Goal: Communication & Community: Answer question/provide support

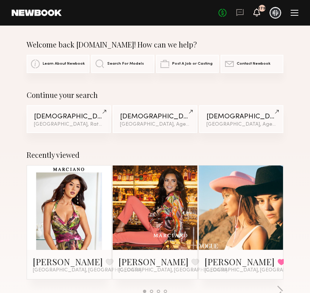
click at [257, 11] on icon at bounding box center [257, 11] width 6 height 5
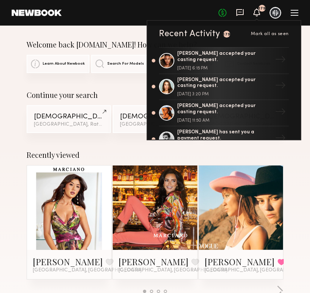
click at [243, 11] on icon at bounding box center [239, 12] width 7 height 7
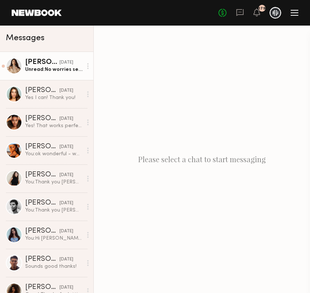
click at [57, 73] on div "Unread: No worries see you tomorrow!" at bounding box center [53, 69] width 57 height 7
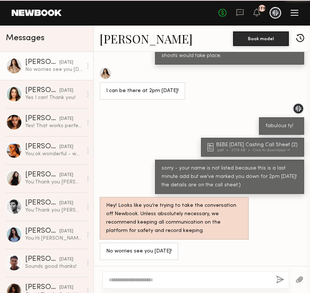
scroll to position [334, 0]
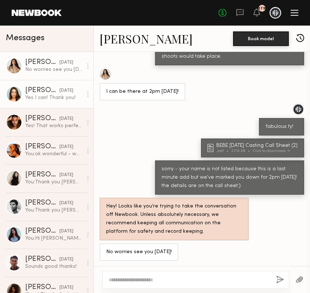
click at [58, 101] on div "Yes I can! Thank you!" at bounding box center [53, 97] width 57 height 7
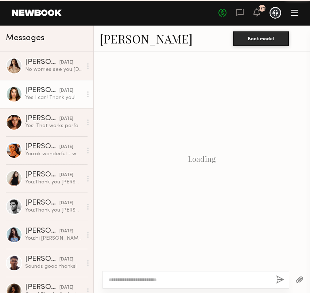
scroll to position [459, 0]
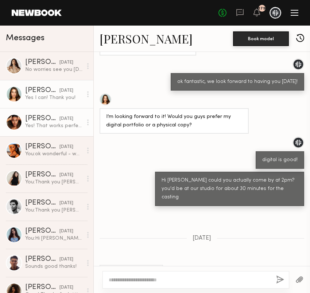
click at [58, 124] on div "Yes! That works perfect :)" at bounding box center [53, 125] width 57 height 7
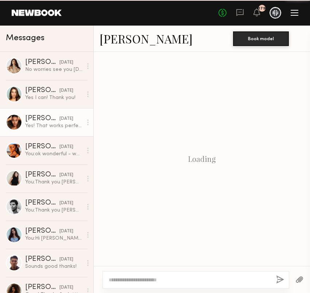
scroll to position [583, 0]
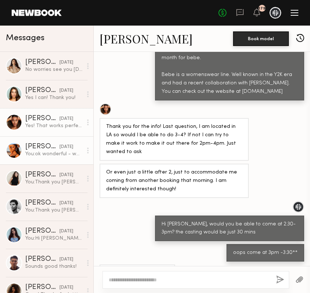
click at [54, 151] on div "You: ok wonderful - we look forward to having you" at bounding box center [53, 153] width 57 height 7
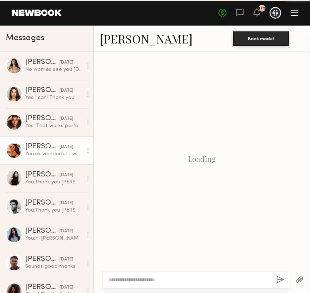
scroll to position [339, 0]
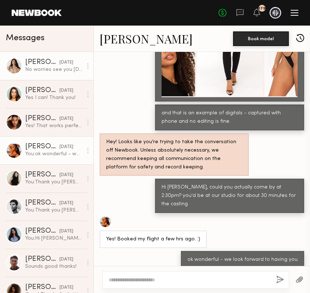
click at [61, 65] on div "[DATE]" at bounding box center [66, 62] width 14 height 7
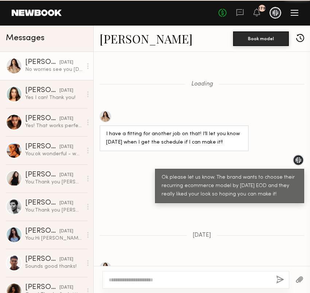
scroll to position [334, 0]
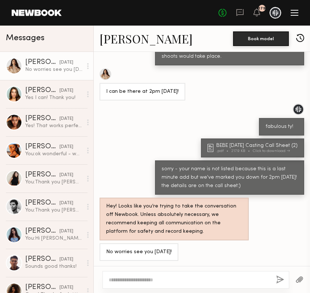
click at [157, 277] on textarea at bounding box center [190, 279] width 162 height 7
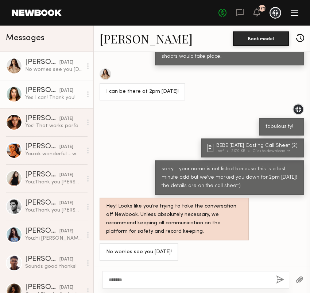
type textarea "******"
click at [59, 89] on div "[DATE]" at bounding box center [66, 90] width 14 height 7
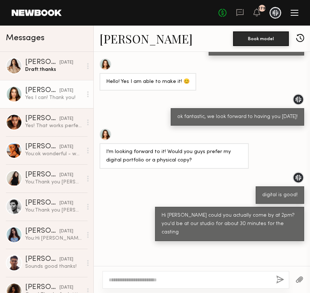
scroll to position [459, 0]
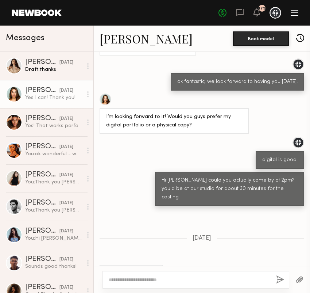
click at [117, 279] on textarea at bounding box center [190, 279] width 162 height 7
type textarea "**********"
click at [279, 278] on button "button" at bounding box center [280, 279] width 8 height 9
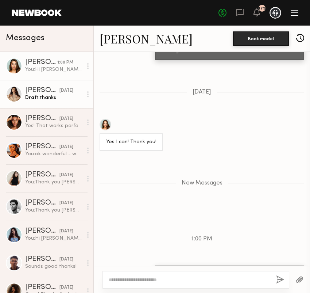
click at [49, 96] on div "Draft: thanks" at bounding box center [53, 97] width 57 height 7
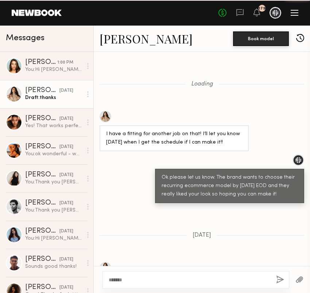
scroll to position [334, 0]
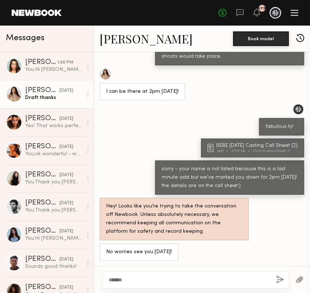
click at [150, 278] on textarea "******" at bounding box center [190, 279] width 162 height 7
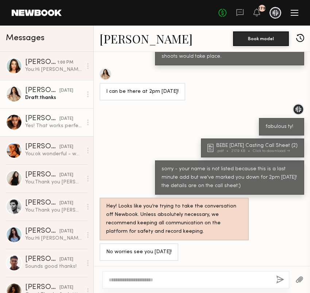
click at [42, 119] on div "[PERSON_NAME]" at bounding box center [42, 118] width 34 height 7
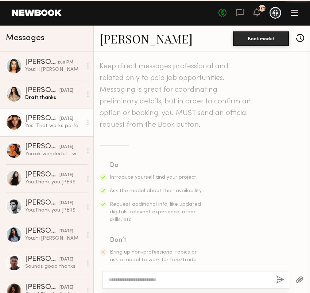
scroll to position [583, 0]
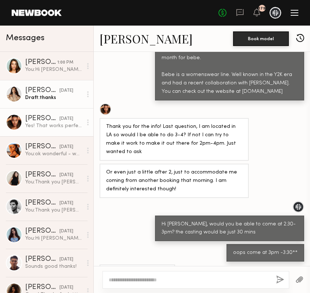
click at [43, 97] on div "Draft: thanks" at bounding box center [53, 97] width 57 height 7
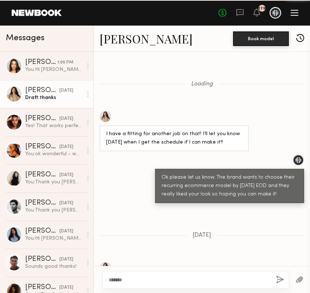
scroll to position [334, 0]
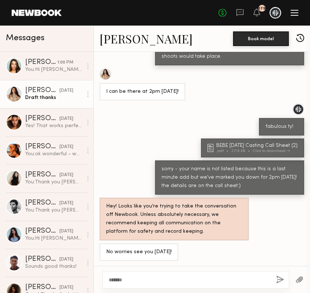
click at [134, 280] on textarea "******" at bounding box center [190, 279] width 162 height 7
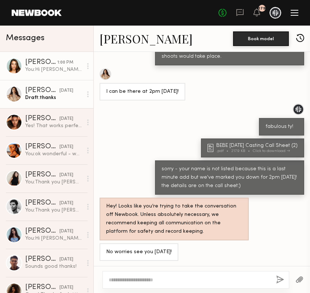
click at [62, 67] on div "You: Hi Shelby! could you please actually come at 2:15?" at bounding box center [53, 69] width 57 height 7
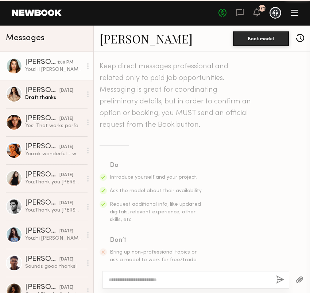
scroll to position [549, 0]
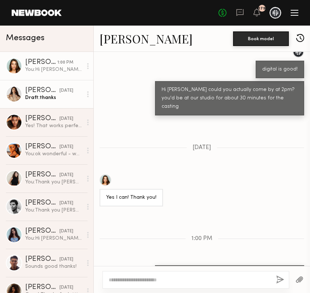
click at [59, 90] on div "yesterday" at bounding box center [66, 90] width 14 height 7
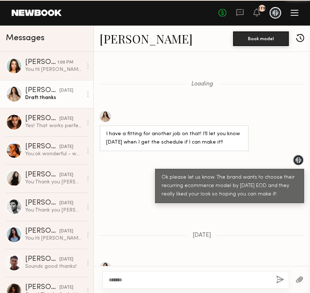
scroll to position [334, 0]
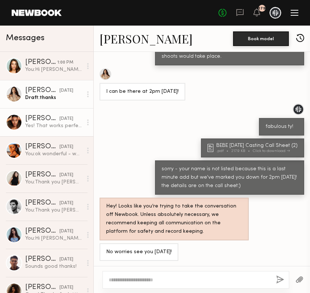
click at [59, 121] on div "[DATE]" at bounding box center [66, 118] width 14 height 7
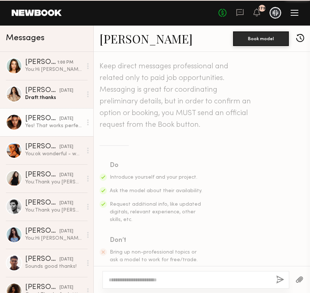
scroll to position [583, 0]
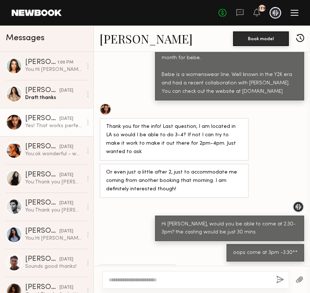
click at [47, 123] on div "Yes! That works perfect :)" at bounding box center [53, 125] width 57 height 7
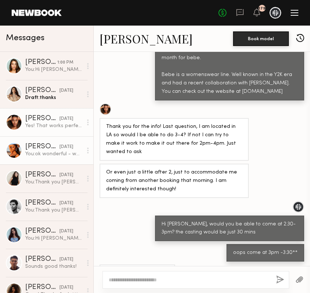
click at [59, 150] on div "[DATE]" at bounding box center [66, 146] width 14 height 7
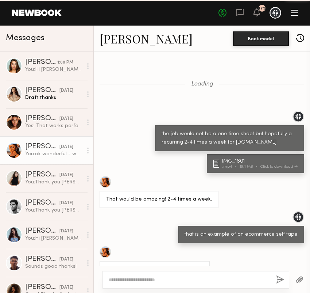
scroll to position [339, 0]
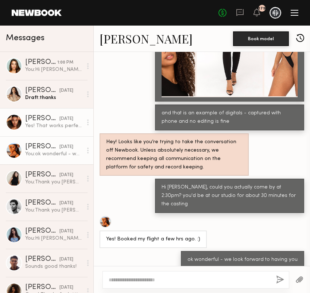
click at [59, 116] on div "[DATE]" at bounding box center [66, 118] width 14 height 7
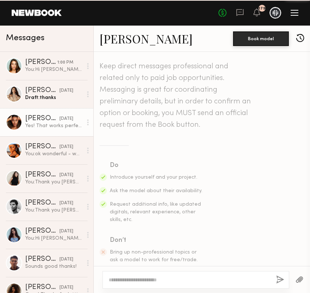
scroll to position [583, 0]
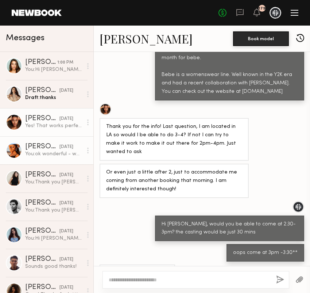
click at [59, 145] on div "[DATE]" at bounding box center [66, 146] width 14 height 7
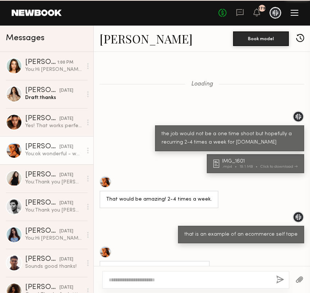
scroll to position [339, 0]
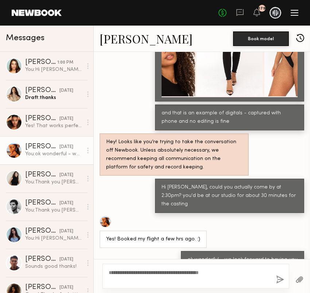
type textarea "**********"
click at [281, 278] on button "button" at bounding box center [280, 279] width 8 height 9
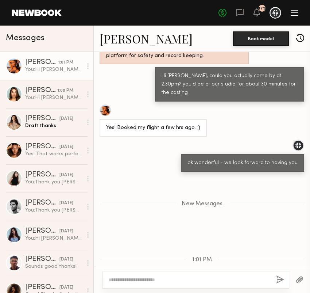
scroll to position [485, 0]
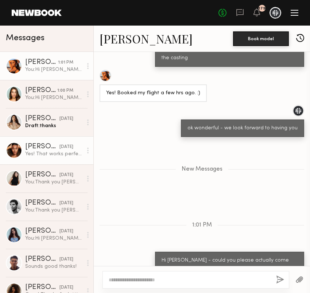
click at [55, 150] on div "Yes! That works perfect :)" at bounding box center [53, 153] width 57 height 7
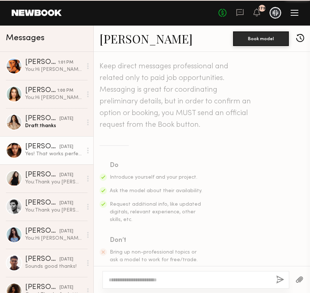
scroll to position [583, 0]
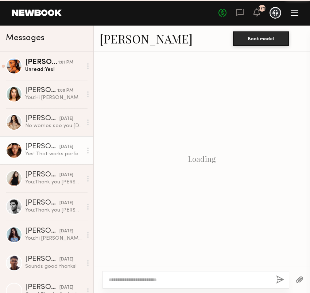
scroll to position [583, 0]
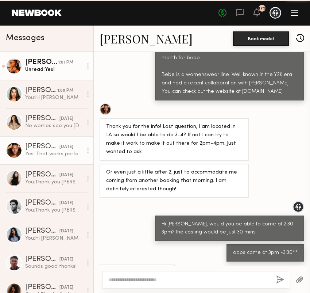
click at [41, 68] on div "Unread: Yes!" at bounding box center [53, 69] width 57 height 7
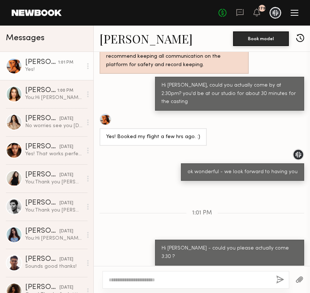
scroll to position [385, 0]
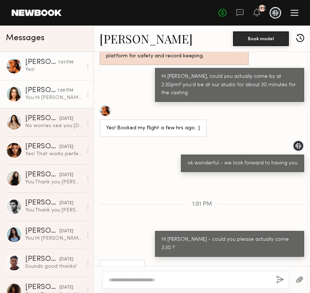
click at [62, 94] on div "You: Hi Shelby! could you please actually come at 2:15?" at bounding box center [53, 97] width 57 height 7
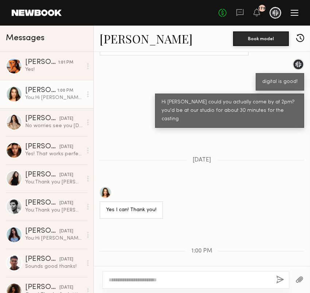
scroll to position [549, 0]
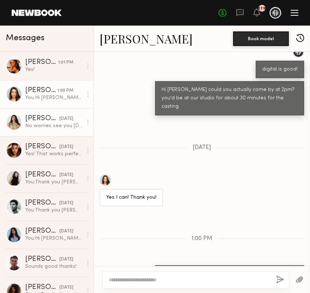
click at [59, 124] on div "No worries see you [DATE]!" at bounding box center [53, 125] width 57 height 7
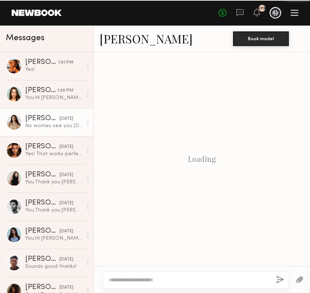
scroll to position [334, 0]
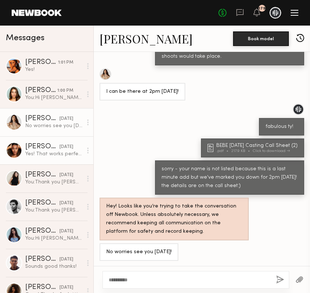
type textarea "**********"
click at [57, 151] on div "Yes! That works perfect :)" at bounding box center [53, 153] width 57 height 7
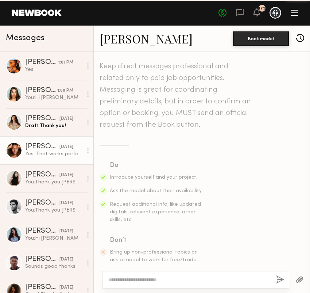
scroll to position [583, 0]
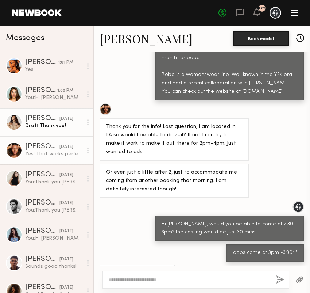
click at [49, 120] on div "[PERSON_NAME]" at bounding box center [42, 118] width 34 height 7
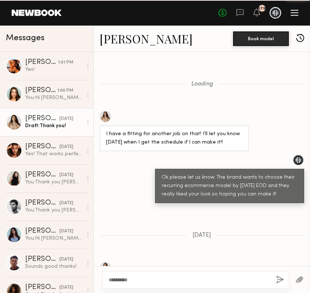
scroll to position [334, 0]
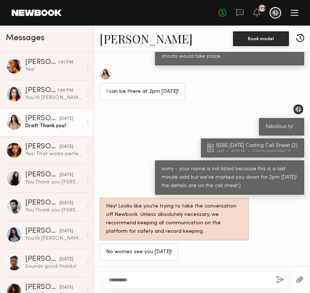
click at [145, 279] on textarea "**********" at bounding box center [190, 279] width 162 height 7
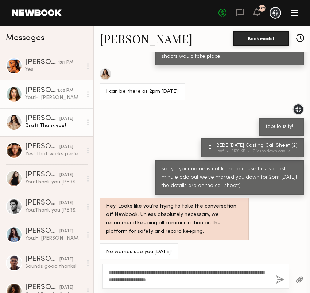
type textarea "**********"
click at [59, 94] on div "You: Hi Shelby! could you please actually come at 2:15?" at bounding box center [53, 97] width 57 height 7
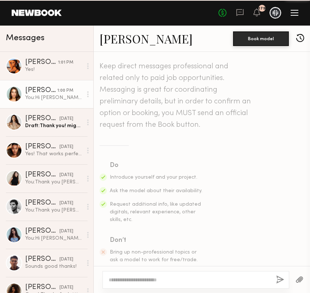
scroll to position [549, 0]
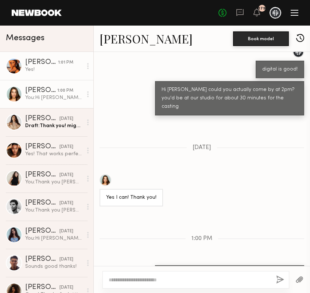
click at [59, 73] on link "Ravyn L. 1:01 PM Yes!" at bounding box center [46, 66] width 93 height 28
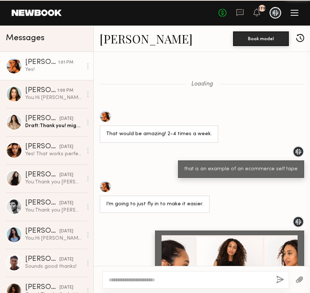
scroll to position [385, 0]
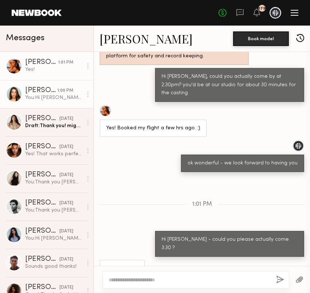
click at [45, 92] on div "[PERSON_NAME]" at bounding box center [41, 90] width 32 height 7
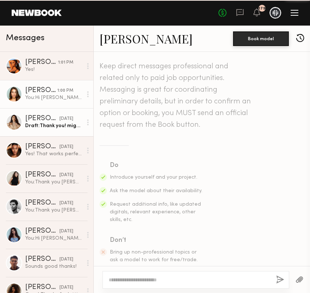
scroll to position [549, 0]
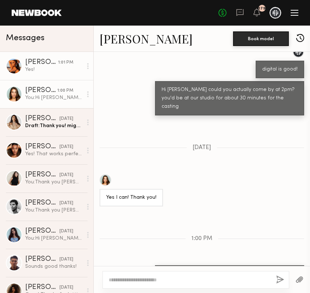
click at [50, 75] on link "Ravyn L. 1:01 PM Yes!" at bounding box center [46, 66] width 93 height 28
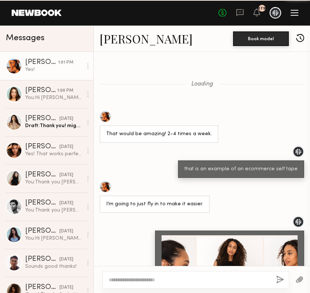
scroll to position [385, 0]
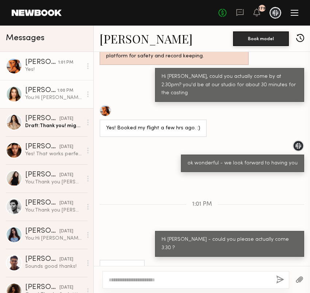
click at [51, 87] on div "[PERSON_NAME]" at bounding box center [41, 90] width 32 height 7
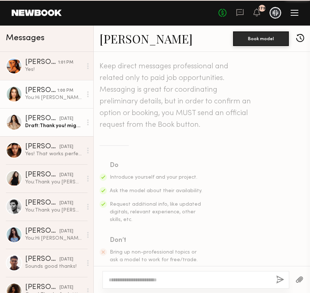
scroll to position [549, 0]
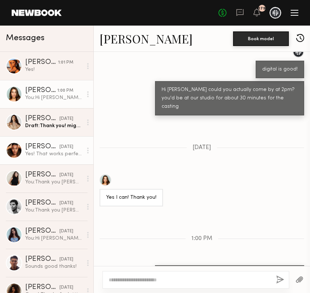
click at [59, 147] on div "[DATE]" at bounding box center [66, 146] width 14 height 7
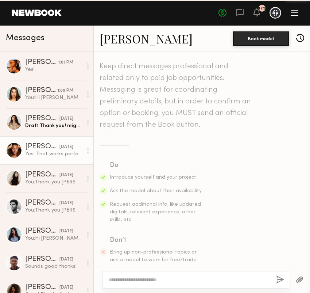
scroll to position [583, 0]
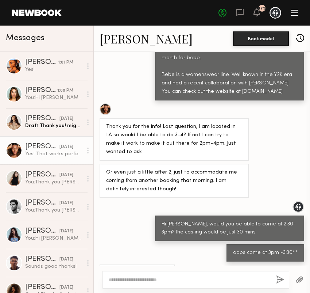
click at [55, 156] on div "Yes! That works perfect :)" at bounding box center [53, 153] width 57 height 7
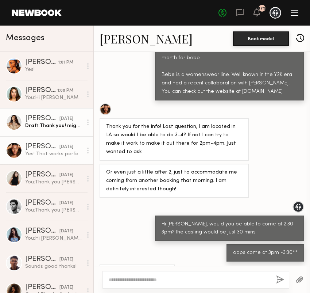
click at [49, 127] on div "Draft: Thank you! might 3:15 be possible for you? sorry to switch things up - o…" at bounding box center [53, 125] width 57 height 7
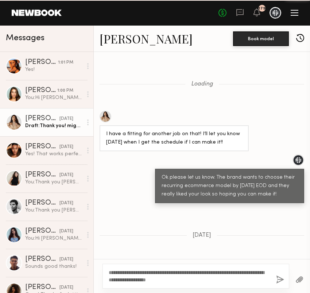
scroll to position [334, 0]
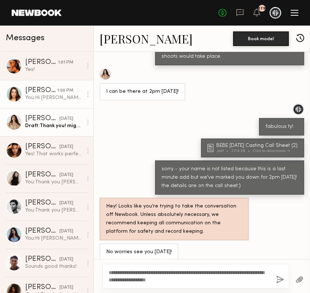
click at [47, 94] on div "You: Hi Shelby! could you please actually come at 2:15?" at bounding box center [53, 97] width 57 height 7
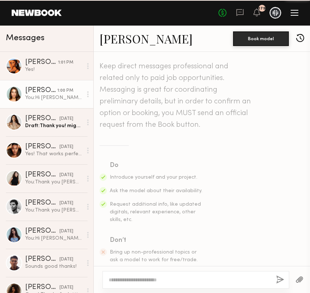
scroll to position [549, 0]
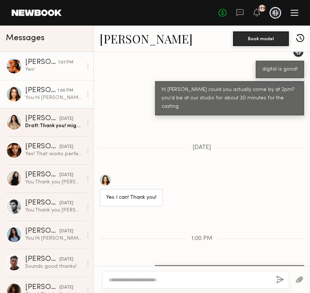
click at [42, 74] on link "Ravyn L. 1:01 PM Yes!" at bounding box center [46, 66] width 93 height 28
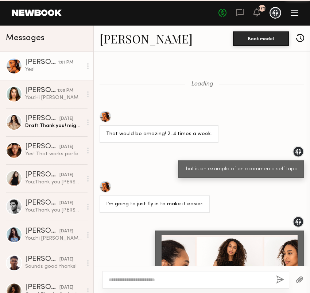
scroll to position [385, 0]
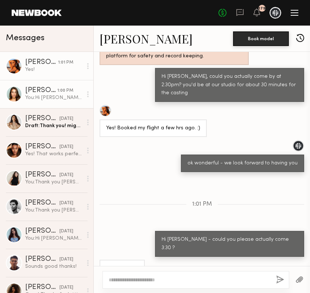
click at [54, 95] on div "You: Hi Shelby! could you please actually come at 2:15?" at bounding box center [53, 97] width 57 height 7
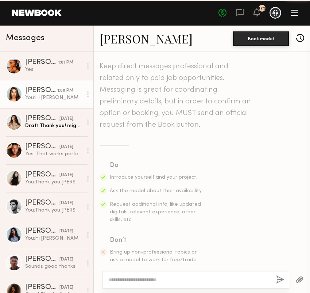
scroll to position [549, 0]
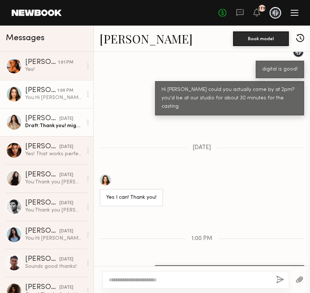
click at [53, 130] on link "Jenn L. yesterday Draft: Thank you! might 3:15 be possible for you? sorry to sw…" at bounding box center [46, 122] width 93 height 28
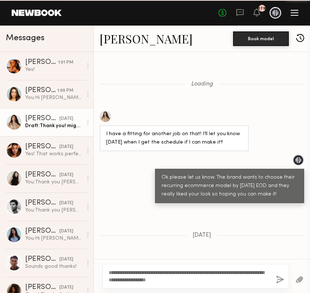
scroll to position [334, 0]
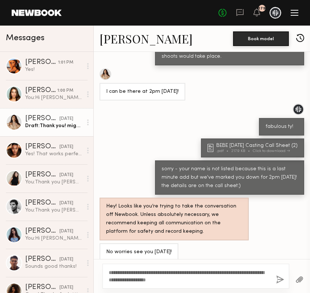
click at [153, 271] on textarea "**********" at bounding box center [190, 276] width 162 height 15
type textarea "**********"
click at [278, 278] on button "button" at bounding box center [280, 279] width 8 height 9
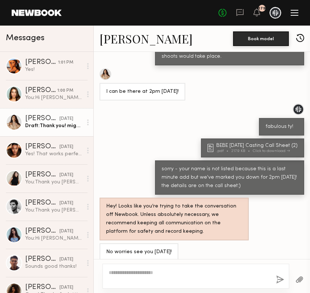
scroll to position [488, 0]
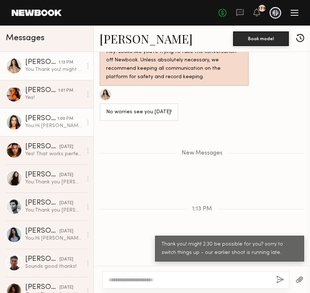
click at [51, 118] on div "[PERSON_NAME]" at bounding box center [41, 118] width 32 height 7
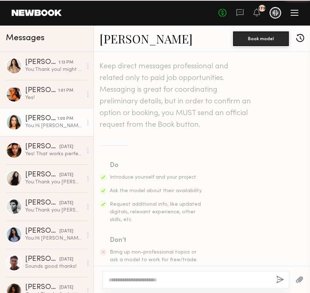
scroll to position [549, 0]
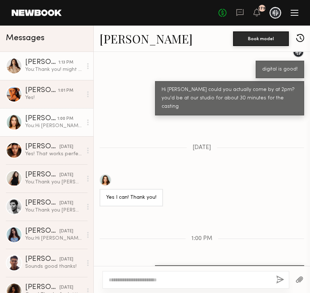
click at [61, 69] on div "You: Thank you! might 2:30 be possible for you? sorry to switch things up - our…" at bounding box center [53, 69] width 57 height 7
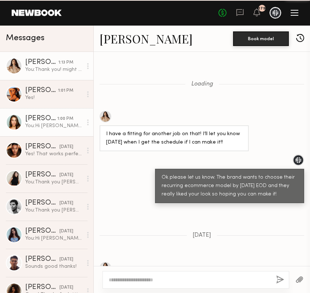
scroll to position [433, 0]
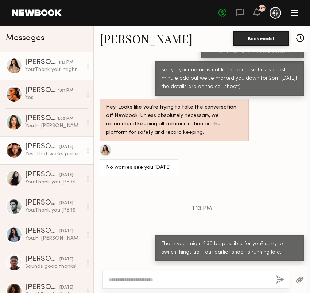
click at [59, 147] on div "[DATE]" at bounding box center [66, 146] width 14 height 7
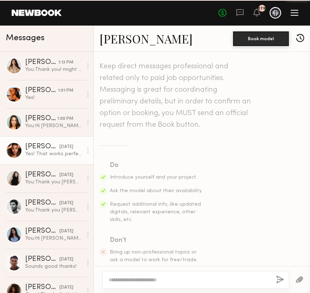
scroll to position [583, 0]
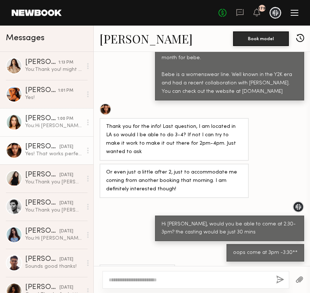
click at [52, 123] on div "You: Hi Shelby! could you please actually come at 2:15?" at bounding box center [53, 125] width 57 height 7
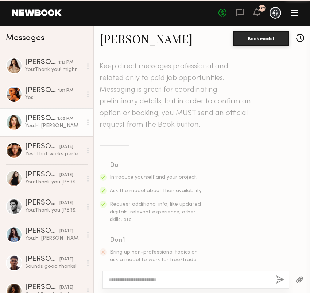
scroll to position [549, 0]
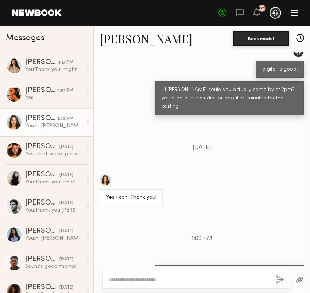
click at [158, 282] on textarea at bounding box center [190, 279] width 162 height 7
type textarea "**********"
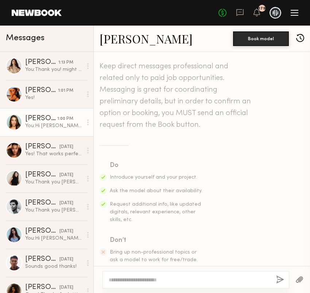
scroll to position [549, 0]
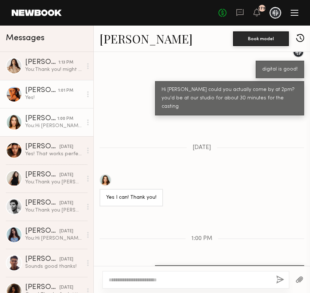
click at [54, 95] on div "Yes!" at bounding box center [53, 97] width 57 height 7
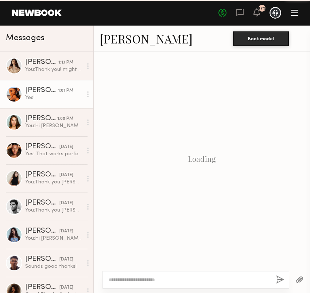
scroll to position [385, 0]
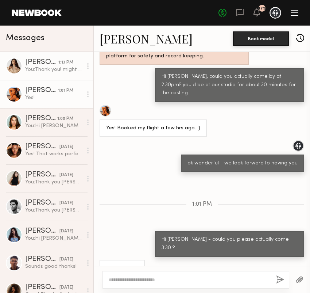
click at [43, 73] on div "You: Thank you! might 2:30 be possible for you? sorry to switch things up - our…" at bounding box center [53, 69] width 57 height 7
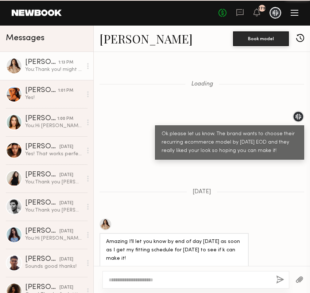
scroll to position [389, 0]
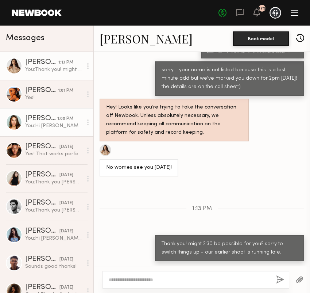
click at [62, 123] on div "You: Hi Shelby! could you please actually come at 2:15?" at bounding box center [53, 125] width 57 height 7
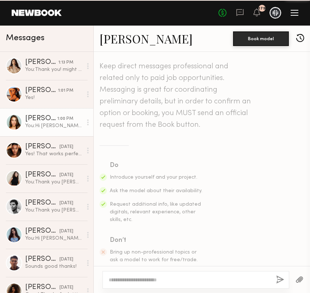
scroll to position [549, 0]
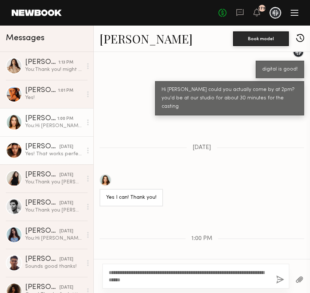
type textarea "**********"
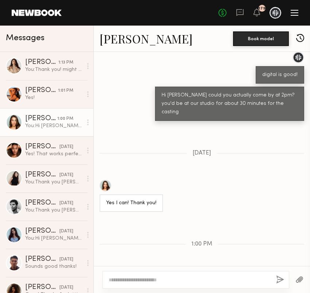
scroll to position [549, 0]
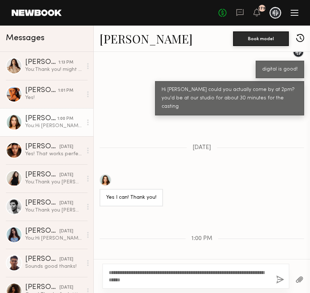
type textarea "**********"
click at [277, 280] on button "button" at bounding box center [280, 279] width 8 height 9
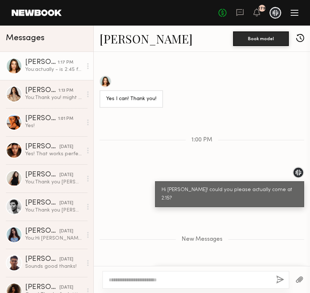
scroll to position [677, 0]
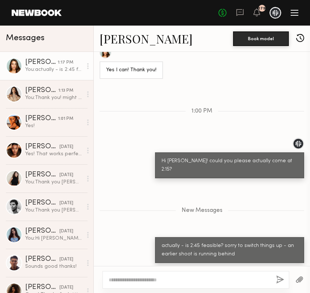
click at [155, 275] on div at bounding box center [196, 280] width 187 height 18
click at [155, 279] on textarea at bounding box center [190, 279] width 162 height 7
type textarea "**********"
click at [276, 278] on button "button" at bounding box center [280, 279] width 8 height 9
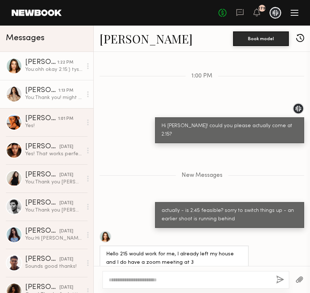
click at [54, 90] on div "[PERSON_NAME]" at bounding box center [41, 90] width 33 height 7
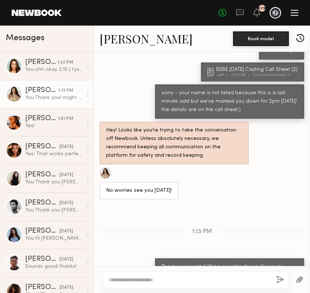
scroll to position [389, 0]
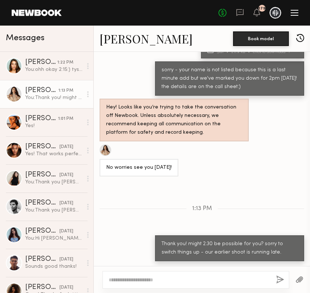
click at [59, 90] on div "1:13 PM" at bounding box center [65, 90] width 15 height 7
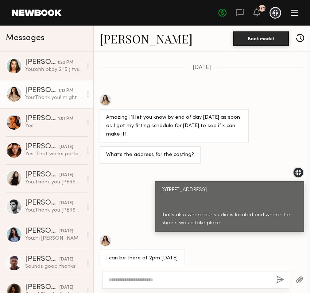
scroll to position [124, 0]
click at [106, 102] on div at bounding box center [106, 100] width 12 height 12
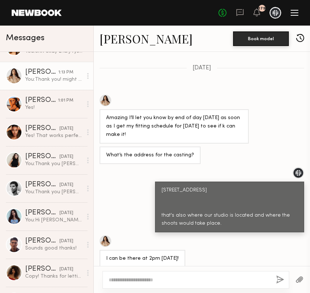
scroll to position [0, 0]
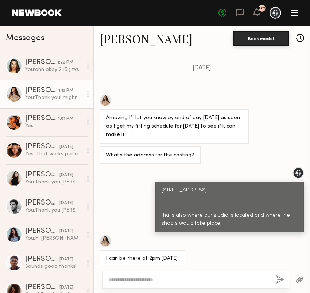
click at [64, 92] on div "1:13 PM" at bounding box center [65, 90] width 15 height 7
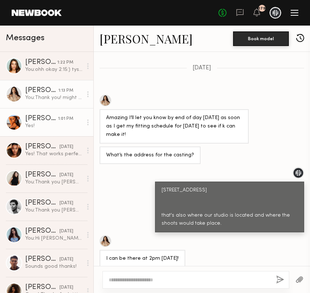
click at [53, 128] on div "Yes!" at bounding box center [53, 125] width 57 height 7
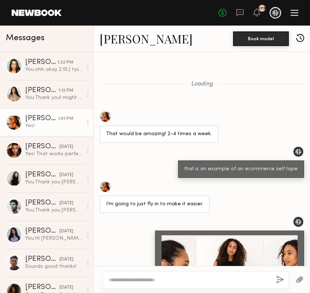
scroll to position [860, 0]
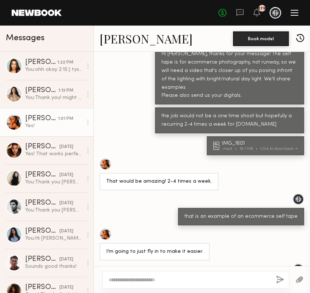
click at [130, 36] on link "[PERSON_NAME]" at bounding box center [146, 39] width 93 height 16
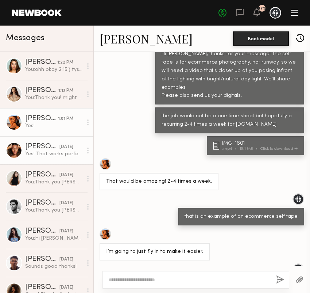
click at [39, 148] on div "[PERSON_NAME]" at bounding box center [42, 146] width 34 height 7
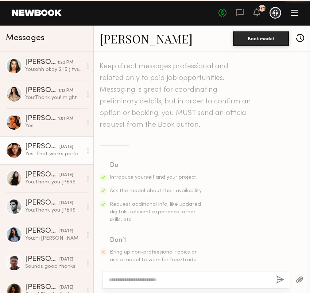
scroll to position [583, 0]
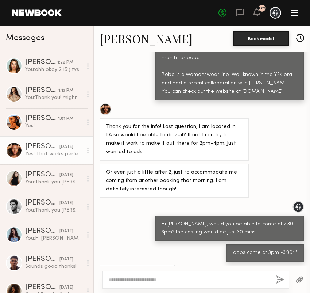
click at [122, 36] on link "[PERSON_NAME]" at bounding box center [146, 39] width 93 height 16
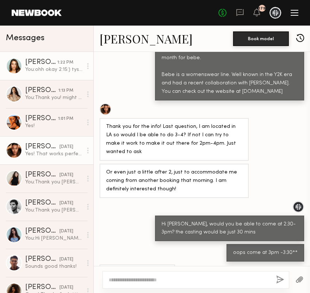
click at [54, 70] on div "You: ohh okay 2:15:) tysm!" at bounding box center [53, 69] width 57 height 7
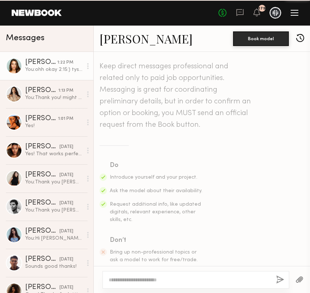
scroll to position [700, 0]
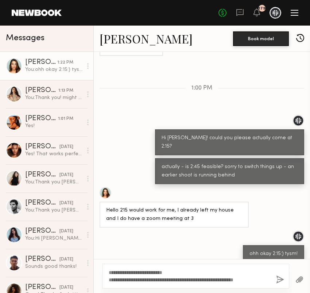
type textarea "**********"
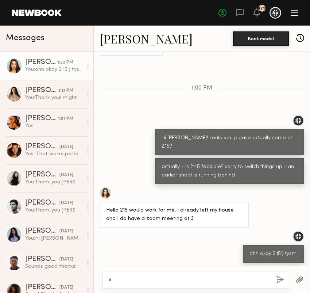
type textarea "*"
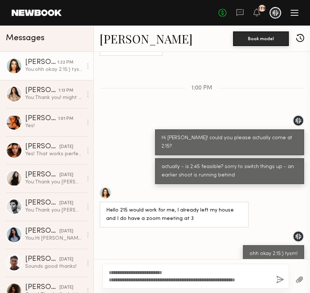
type textarea "**********"
click at [278, 276] on button "button" at bounding box center [280, 279] width 8 height 9
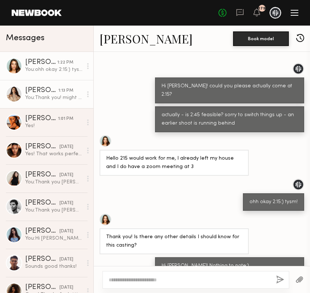
click at [53, 94] on div "You: Thank you! might 2:30 be possible for you? sorry to switch things up - our…" at bounding box center [53, 97] width 57 height 7
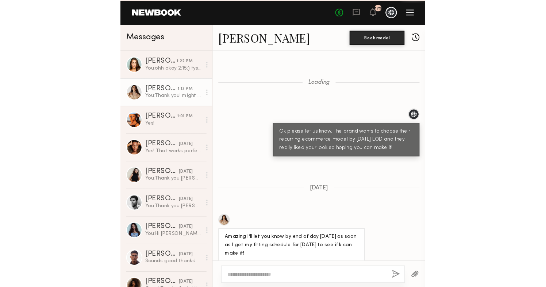
scroll to position [389, 0]
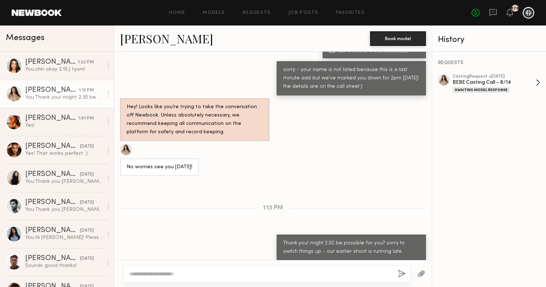
click at [310, 84] on div "BEBE Casting Call - 8/14" at bounding box center [493, 82] width 83 height 7
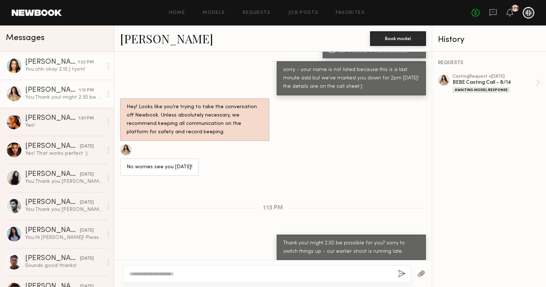
click at [73, 64] on div "Shelby M." at bounding box center [51, 62] width 53 height 7
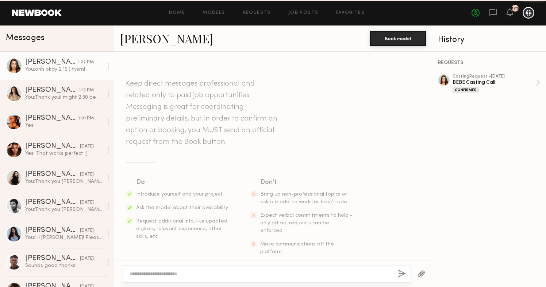
scroll to position [716, 0]
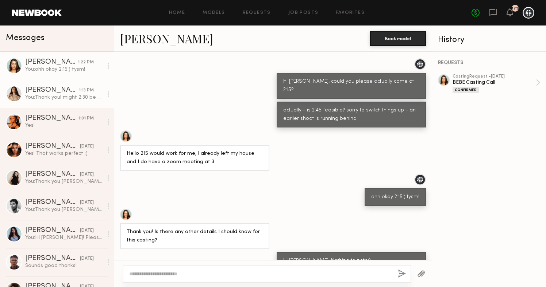
click at [70, 91] on div "[PERSON_NAME]" at bounding box center [52, 90] width 54 height 7
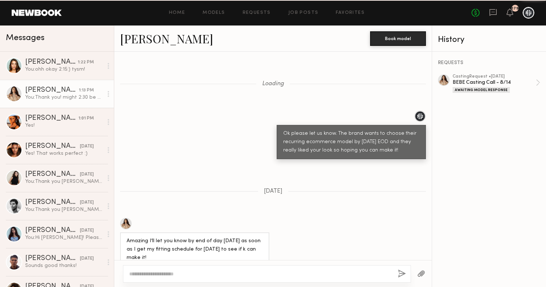
scroll to position [394, 0]
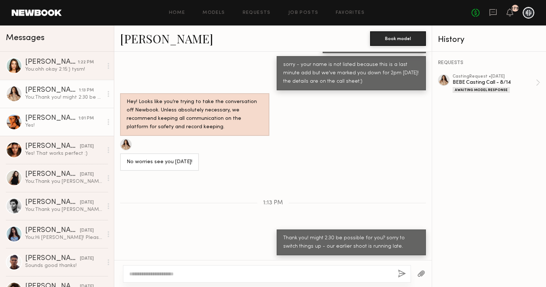
click at [67, 119] on div "[PERSON_NAME]" at bounding box center [51, 118] width 53 height 7
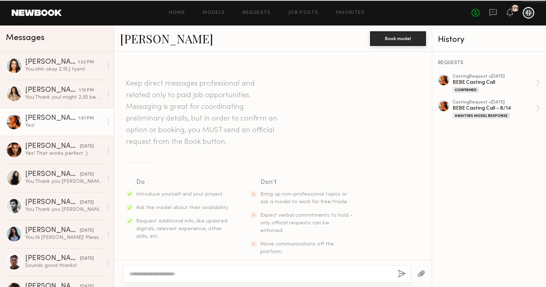
scroll to position [1209, 0]
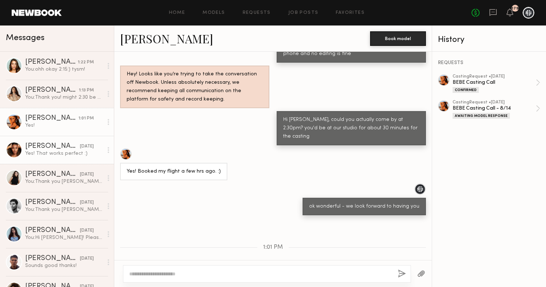
click at [65, 145] on div "[PERSON_NAME]" at bounding box center [52, 146] width 55 height 7
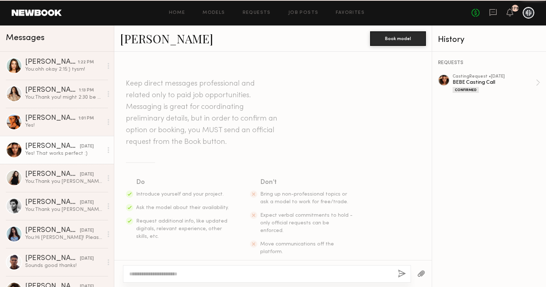
scroll to position [547, 0]
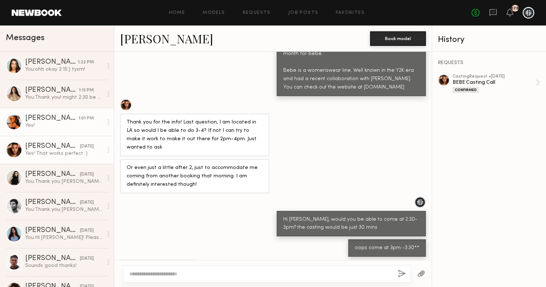
click at [64, 117] on div "[PERSON_NAME]" at bounding box center [51, 118] width 53 height 7
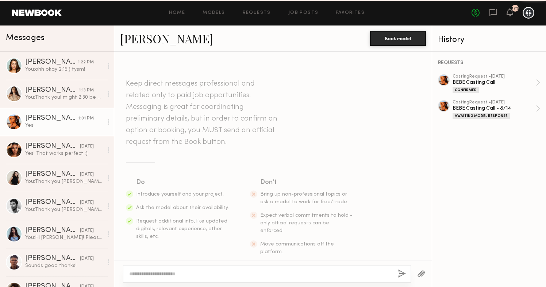
scroll to position [1209, 0]
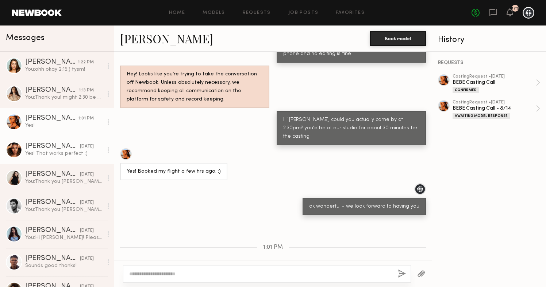
click at [65, 152] on div "Yes! That works perfect :)" at bounding box center [64, 153] width 78 height 7
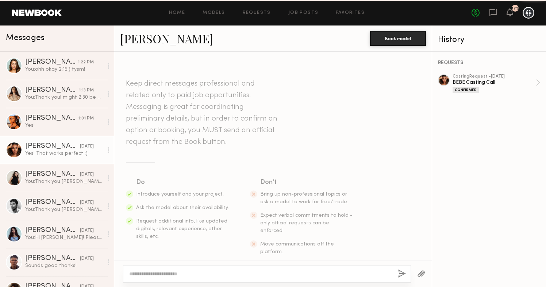
scroll to position [547, 0]
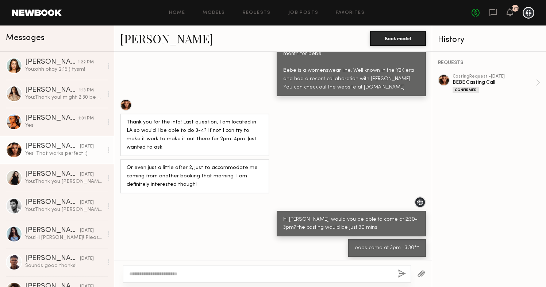
click at [143, 275] on textarea at bounding box center [260, 274] width 263 height 7
type textarea "**********"
click at [310, 273] on button "button" at bounding box center [402, 274] width 8 height 9
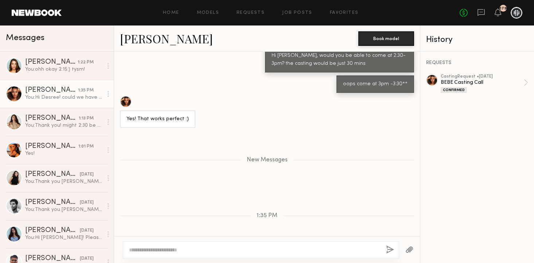
scroll to position [713, 0]
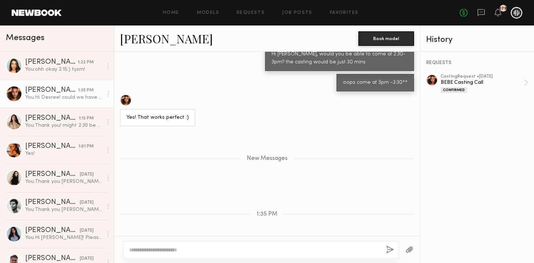
drag, startPoint x: 241, startPoint y: 151, endPoint x: 374, endPoint y: 175, distance: 135.1
click at [310, 175] on div "Keep direct messages professional and related only to paid job opportunities. M…" at bounding box center [267, 144] width 306 height 185
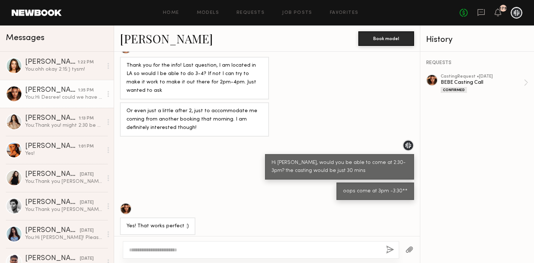
scroll to position [609, 0]
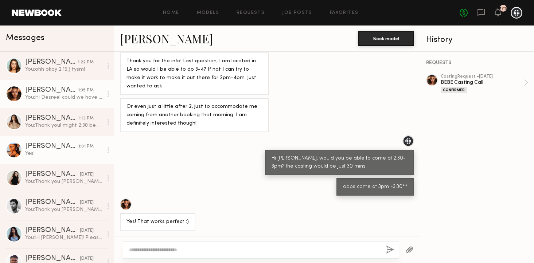
click at [77, 147] on div "[PERSON_NAME]" at bounding box center [51, 146] width 53 height 7
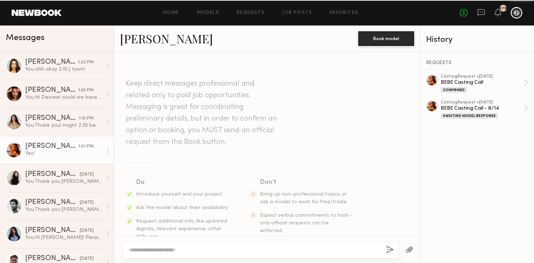
scroll to position [1233, 0]
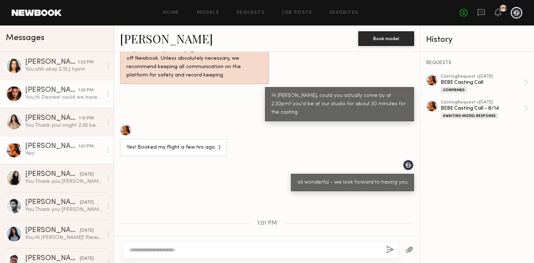
click at [76, 94] on div "You: Hi Desree! could we have your phone number? running through details for to…" at bounding box center [64, 97] width 78 height 7
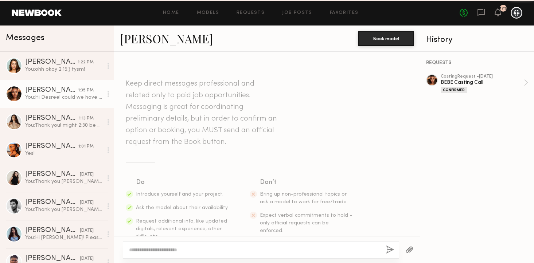
scroll to position [716, 0]
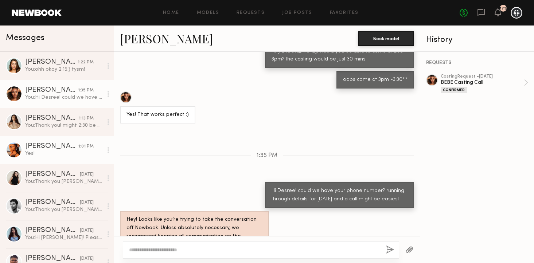
click at [71, 155] on div "Yes!" at bounding box center [64, 153] width 78 height 7
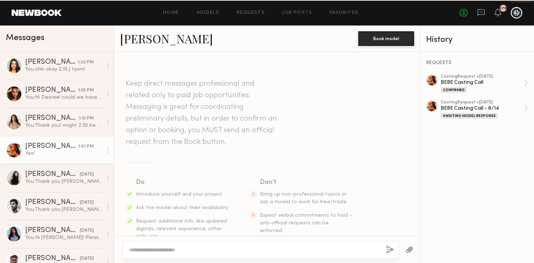
scroll to position [1233, 0]
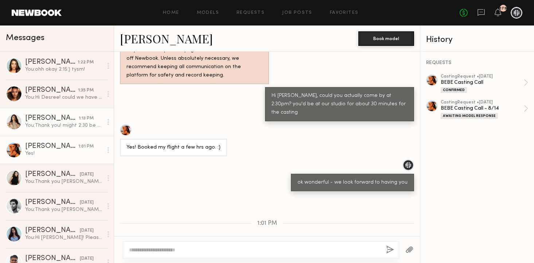
click at [75, 127] on div "You: Thank you! might 2:30 be possible for you? sorry to switch things up - our…" at bounding box center [64, 125] width 78 height 7
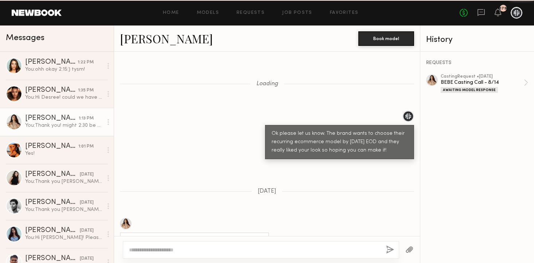
scroll to position [418, 0]
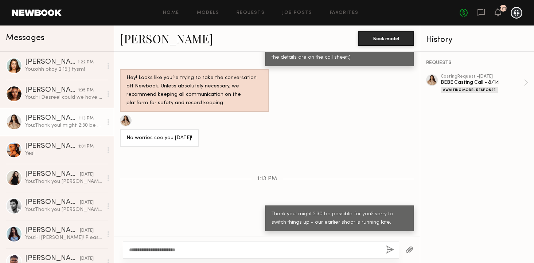
type textarea "**********"
click at [163, 159] on div "Loading Ok please let us know. The brand wants to choose their recurring ecomme…" at bounding box center [267, 144] width 306 height 185
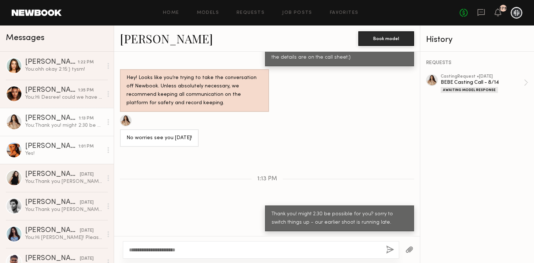
click at [70, 150] on div "[PERSON_NAME]" at bounding box center [51, 146] width 53 height 7
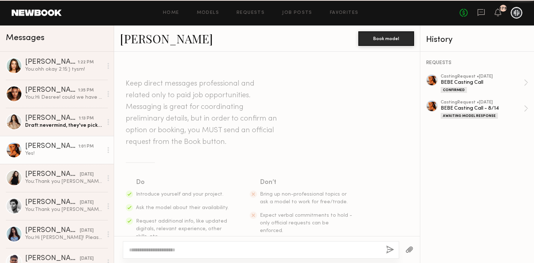
scroll to position [1233, 0]
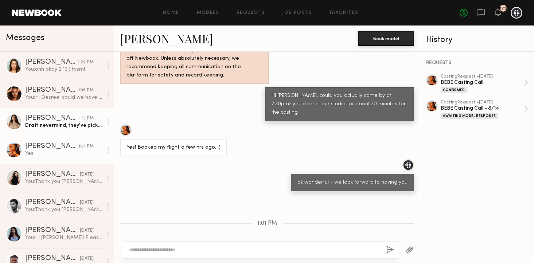
click at [63, 132] on link "Jenn L. 1:13 PM Draft: nevermind, they've picked" at bounding box center [57, 122] width 114 height 28
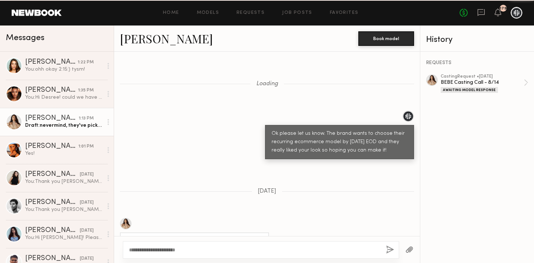
scroll to position [418, 0]
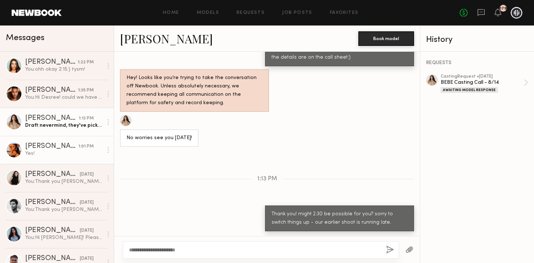
click at [67, 157] on link "Ravyn L. 1:01 PM Yes!" at bounding box center [57, 150] width 114 height 28
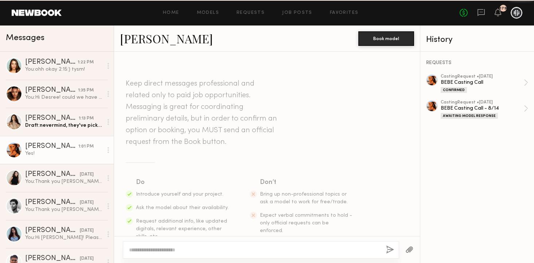
scroll to position [1233, 0]
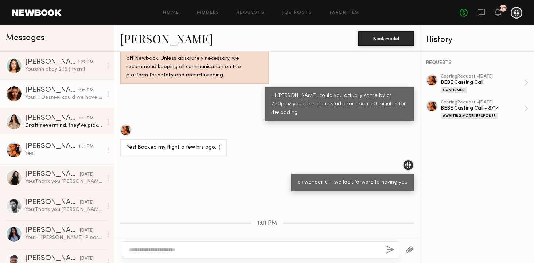
click at [47, 88] on div "[PERSON_NAME]" at bounding box center [51, 90] width 53 height 7
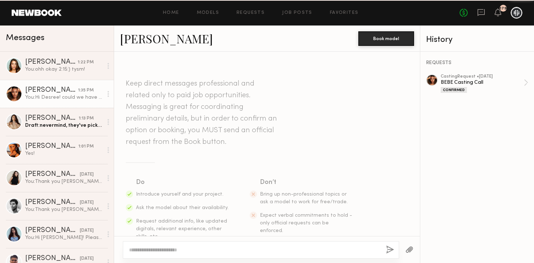
scroll to position [716, 0]
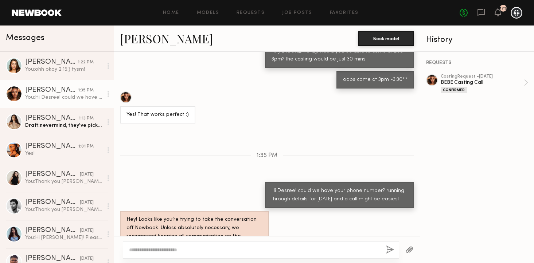
click at [126, 92] on div at bounding box center [126, 98] width 12 height 12
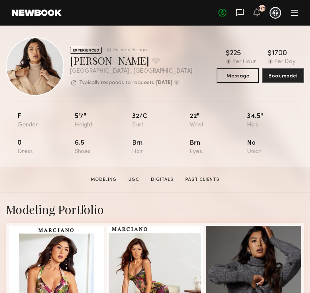
click at [238, 15] on icon at bounding box center [239, 12] width 7 height 7
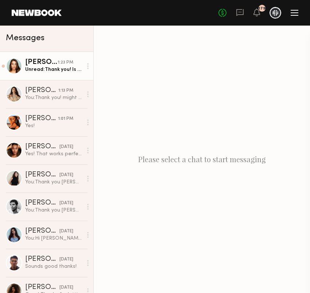
click at [62, 69] on div "Unread: Thank you! Is there any other details I should know for this casting?" at bounding box center [53, 69] width 57 height 7
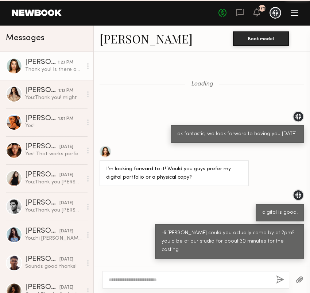
scroll to position [307, 0]
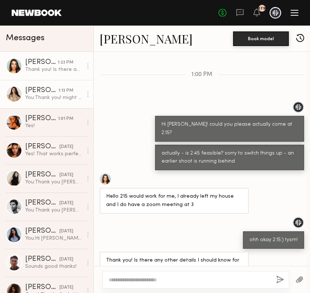
click at [56, 96] on div "You: Thank you! might 2:30 be possible for you? sorry to switch things up - our…" at bounding box center [53, 97] width 57 height 7
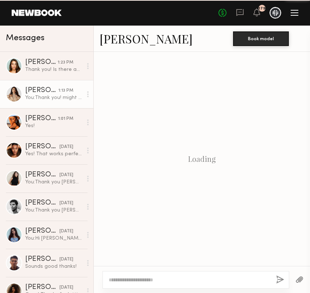
scroll to position [389, 0]
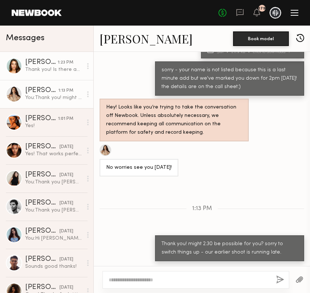
click at [66, 62] on div "1:23 PM" at bounding box center [66, 62] width 16 height 7
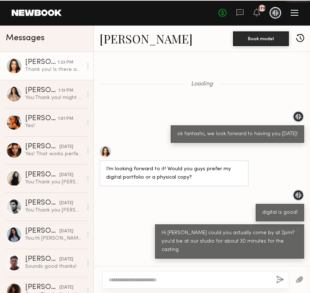
scroll to position [307, 0]
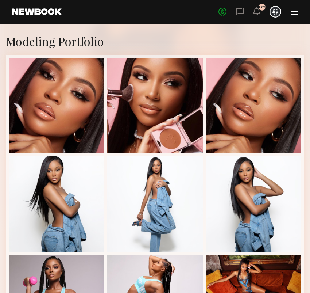
scroll to position [30, 0]
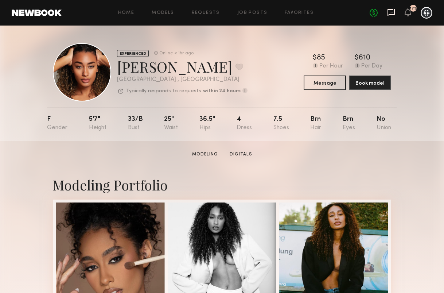
click at [310, 12] on icon at bounding box center [391, 12] width 3 height 1
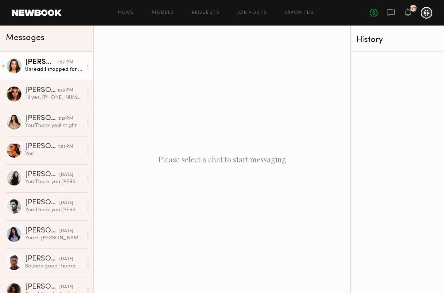
click at [64, 62] on div "1:57 PM" at bounding box center [65, 62] width 16 height 7
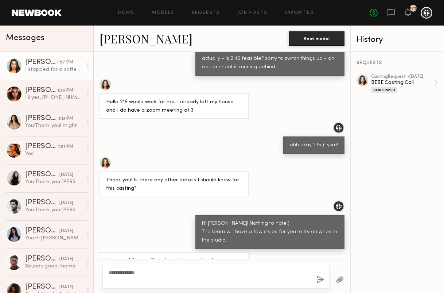
scroll to position [324, 0]
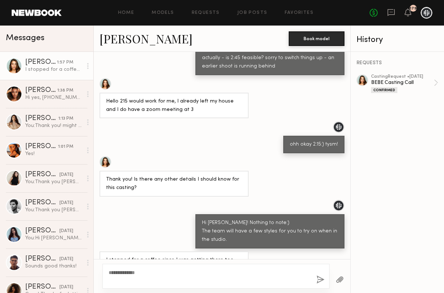
type textarea "**********"
click at [310, 281] on button "button" at bounding box center [321, 279] width 8 height 9
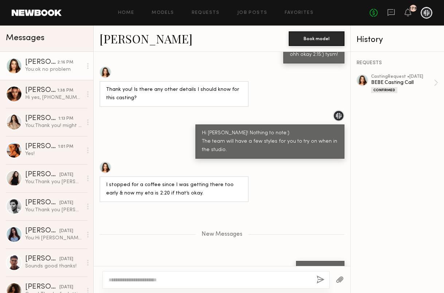
click at [235, 283] on textarea at bounding box center [210, 279] width 202 height 7
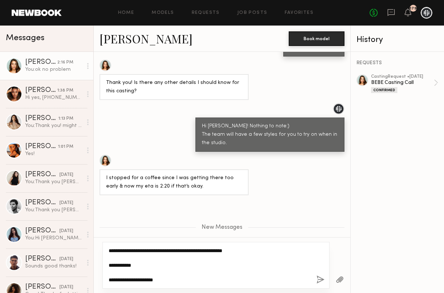
click at [136, 280] on textarea "**********" at bounding box center [210, 265] width 202 height 36
type textarea "**********"
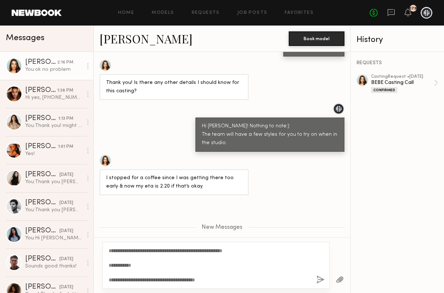
click at [310, 274] on div "**********" at bounding box center [216, 265] width 227 height 47
click at [310, 278] on button "button" at bounding box center [321, 279] width 8 height 9
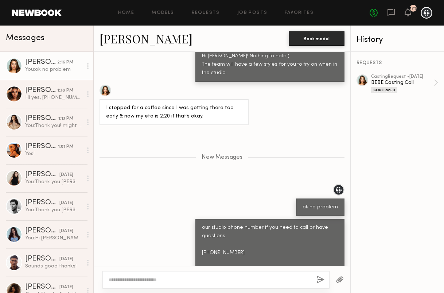
scroll to position [536, 0]
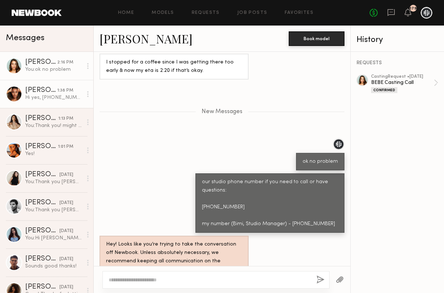
click at [28, 91] on div "[PERSON_NAME]" at bounding box center [41, 90] width 32 height 7
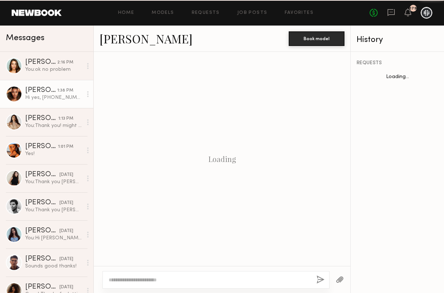
scroll to position [497, 0]
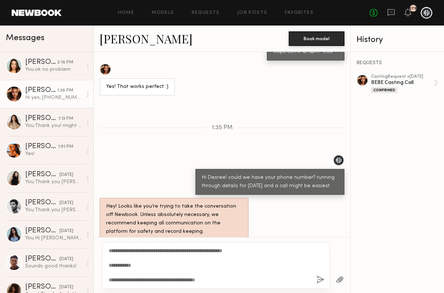
type textarea "**********"
click at [310, 279] on button "button" at bounding box center [321, 279] width 8 height 9
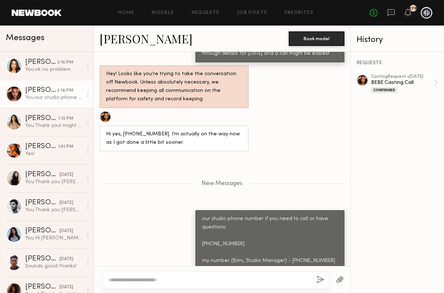
scroll to position [675, 0]
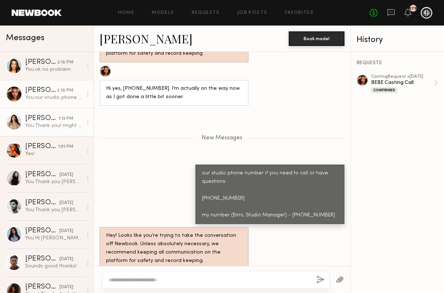
click at [51, 121] on div "Jenn L." at bounding box center [41, 118] width 33 height 7
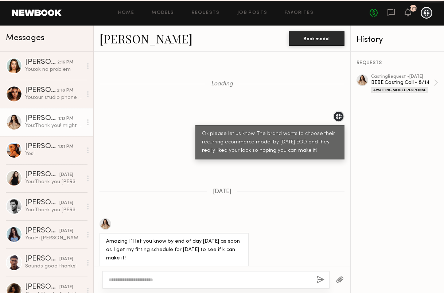
scroll to position [389, 0]
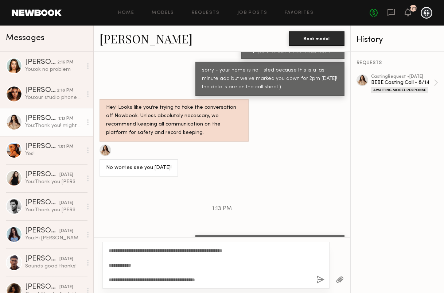
type textarea "**********"
click at [310, 280] on button "button" at bounding box center [321, 279] width 8 height 9
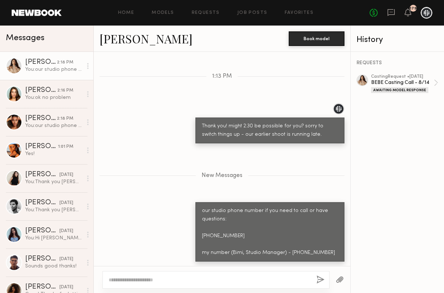
scroll to position [567, 0]
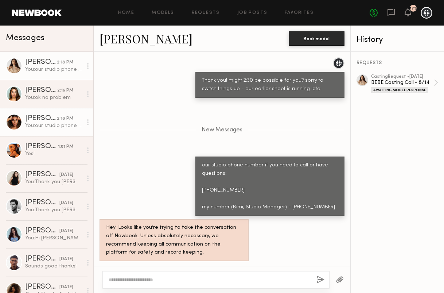
click at [36, 123] on div "You: our studio phone number if you need to call or have questions: 562-269-011…" at bounding box center [53, 125] width 57 height 7
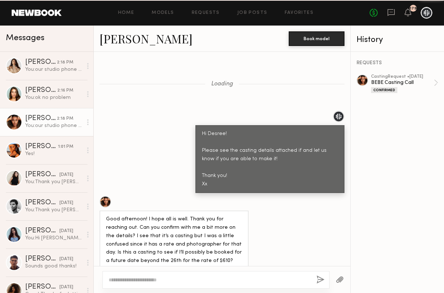
scroll to position [620, 0]
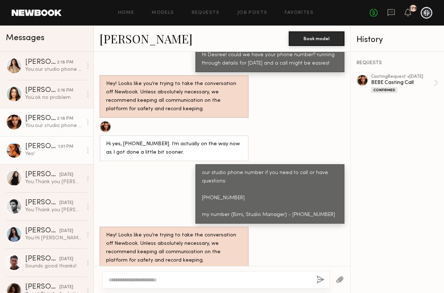
click at [55, 153] on div "Yes!" at bounding box center [53, 153] width 57 height 7
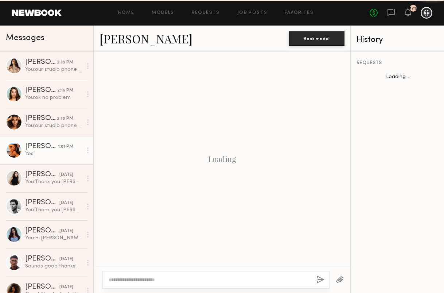
scroll to position [385, 0]
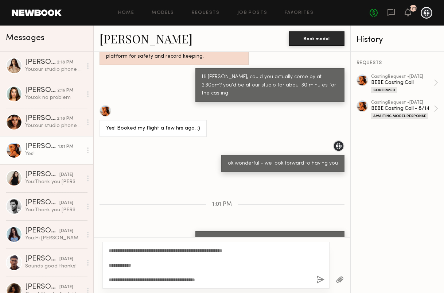
type textarea "**********"
click at [310, 279] on button "button" at bounding box center [321, 279] width 8 height 9
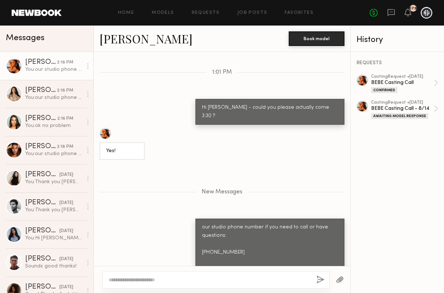
scroll to position [562, 0]
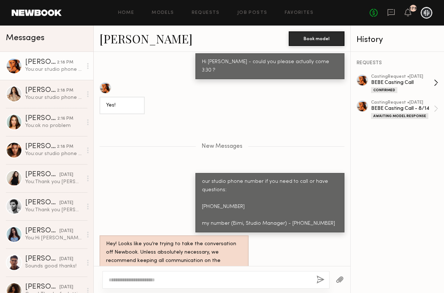
click at [310, 84] on div "BEBE Casting Call" at bounding box center [402, 82] width 63 height 7
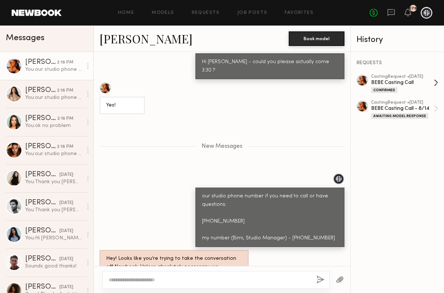
scroll to position [606, 0]
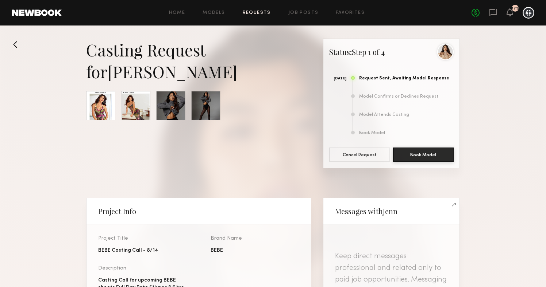
scroll to position [710, 0]
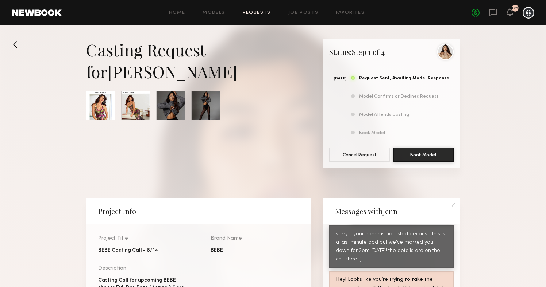
click at [140, 70] on link "[PERSON_NAME]" at bounding box center [172, 72] width 130 height 22
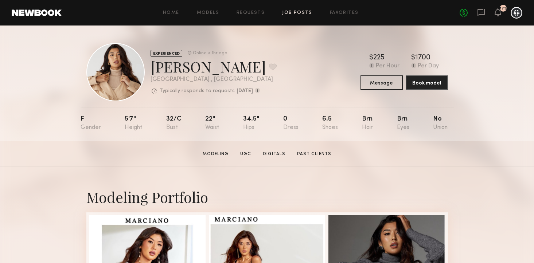
click at [301, 14] on link "Job Posts" at bounding box center [297, 13] width 30 height 5
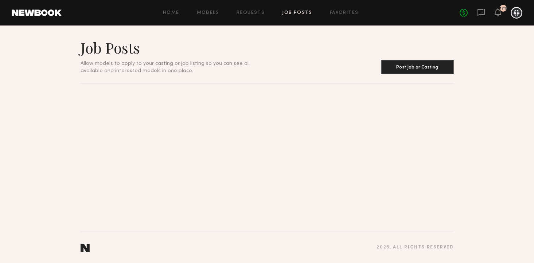
click at [481, 18] on div "No fees up to $5,000 179" at bounding box center [491, 13] width 63 height 12
click at [480, 13] on icon at bounding box center [482, 12] width 8 height 8
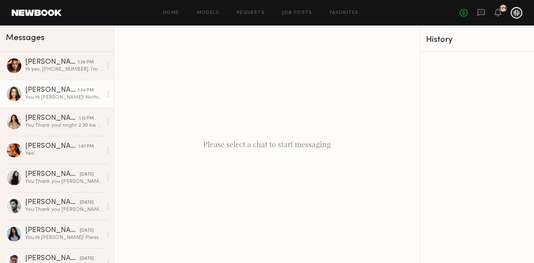
click at [66, 96] on div "You: Hi Shelby! Nothing to note:) The team will have a few styles for you to tr…" at bounding box center [64, 97] width 78 height 7
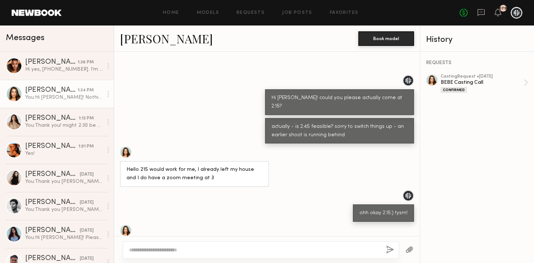
scroll to position [295, 0]
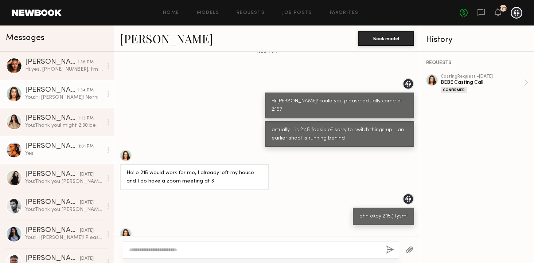
click at [56, 156] on div "Yes!" at bounding box center [64, 153] width 78 height 7
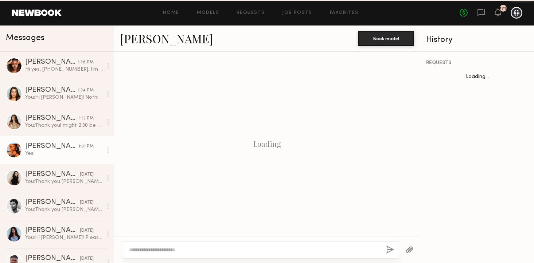
scroll to position [414, 0]
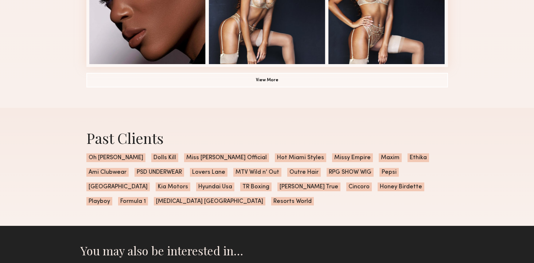
scroll to position [600, 0]
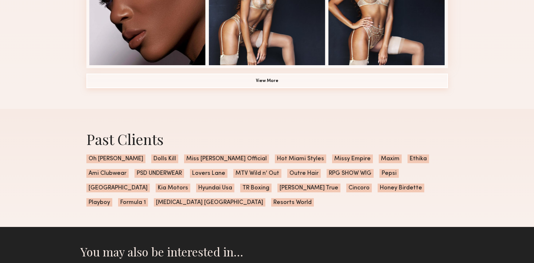
click at [231, 76] on button "View More" at bounding box center [267, 81] width 362 height 15
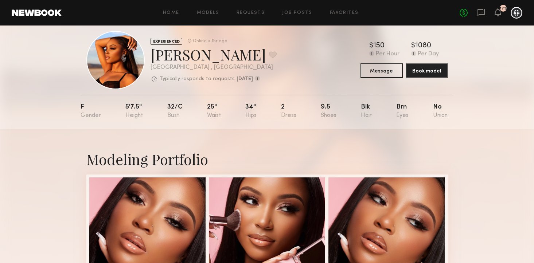
scroll to position [0, 0]
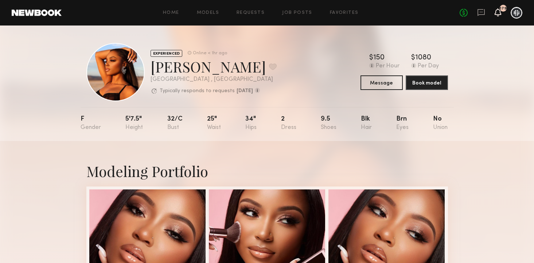
click at [498, 11] on icon at bounding box center [498, 11] width 6 height 5
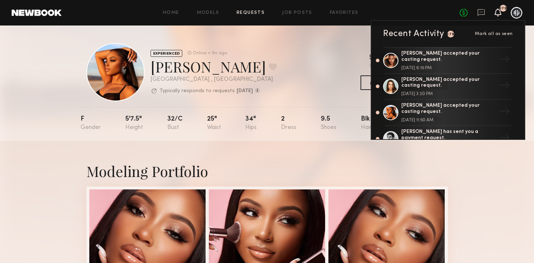
click at [260, 14] on link "Requests" at bounding box center [251, 13] width 28 height 5
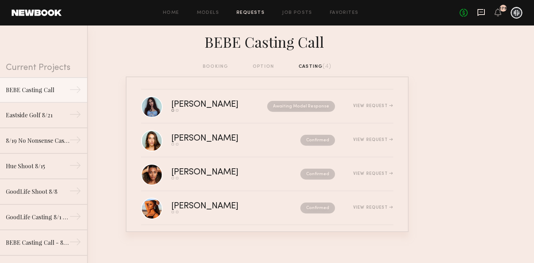
click at [481, 15] on icon at bounding box center [481, 12] width 7 height 7
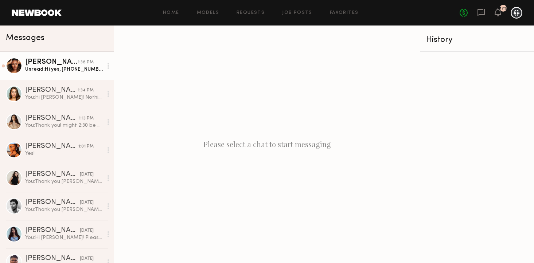
click at [66, 68] on div "Unread: Hi yes, 623-340-8725. I’m actually on the way now as I got done a littl…" at bounding box center [64, 69] width 78 height 7
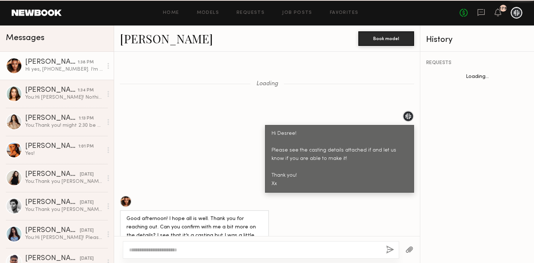
scroll to position [527, 0]
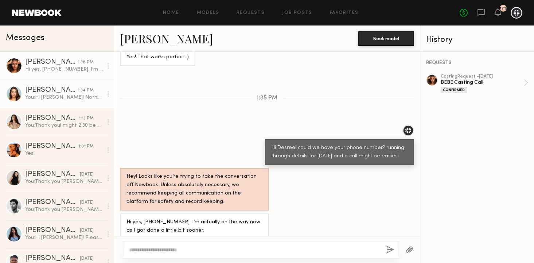
click at [80, 93] on div "1:34 PM" at bounding box center [86, 90] width 16 height 7
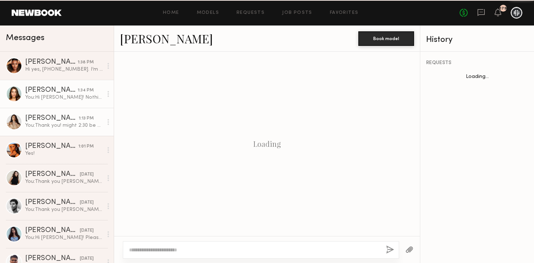
scroll to position [352, 0]
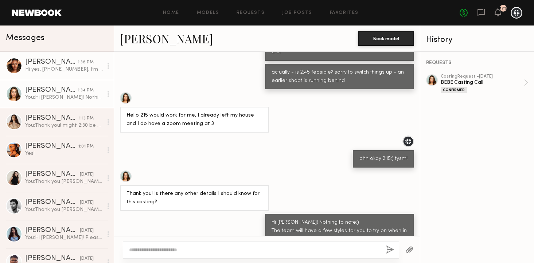
click at [60, 70] on div "Hi yes, 623-340-8725. I’m actually on the way now as I got done a little bit so…" at bounding box center [64, 69] width 78 height 7
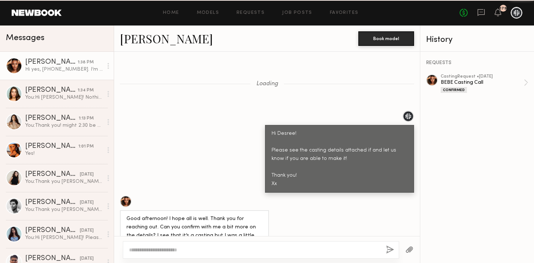
scroll to position [527, 0]
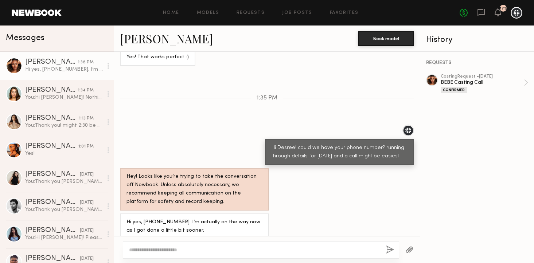
click at [80, 68] on div "Hi yes, 623-340-8725. I’m actually on the way now as I got done a little bit so…" at bounding box center [64, 69] width 78 height 7
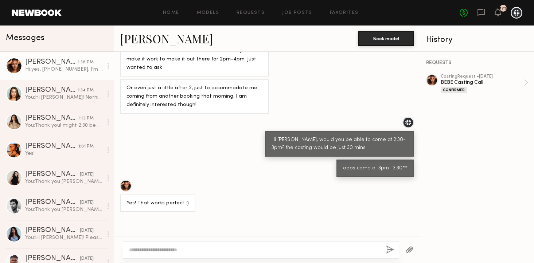
scroll to position [382, 0]
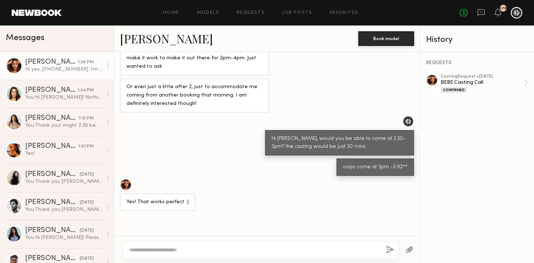
click at [161, 38] on link "Desree H." at bounding box center [166, 39] width 93 height 16
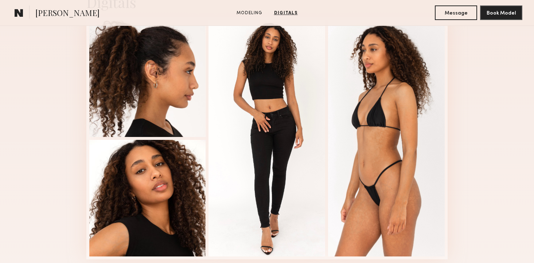
scroll to position [761, 0]
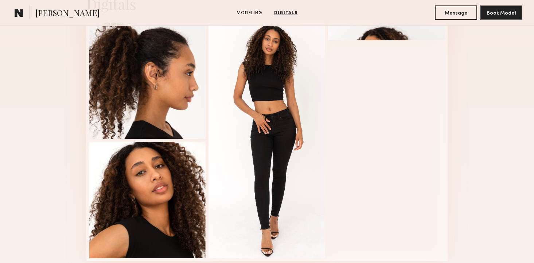
scroll to position [762, 0]
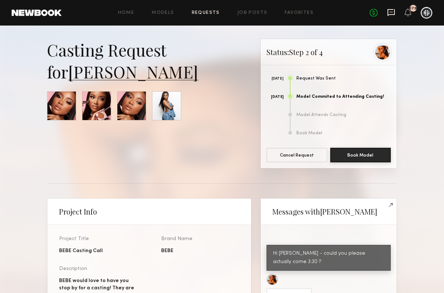
click at [391, 11] on icon at bounding box center [391, 12] width 8 height 8
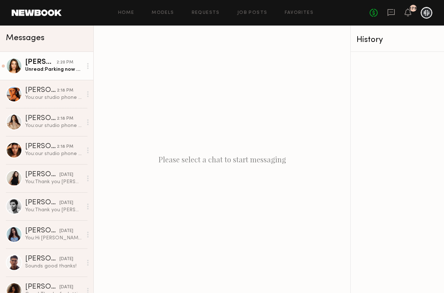
click at [53, 74] on link "Shelby M. 2:20 PM Unread: Parking now see you soon thank you" at bounding box center [46, 66] width 93 height 28
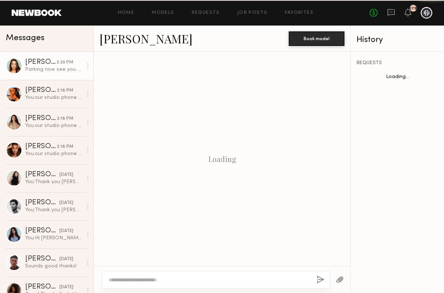
scroll to position [291, 0]
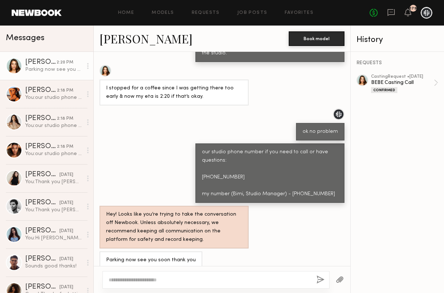
click at [167, 281] on textarea at bounding box center [210, 279] width 202 height 7
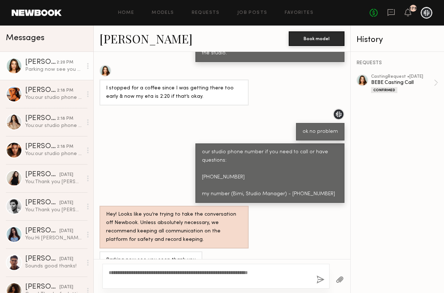
type textarea "**********"
click at [317, 279] on button "button" at bounding box center [321, 279] width 8 height 9
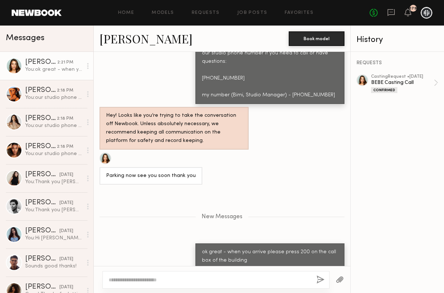
scroll to position [436, 0]
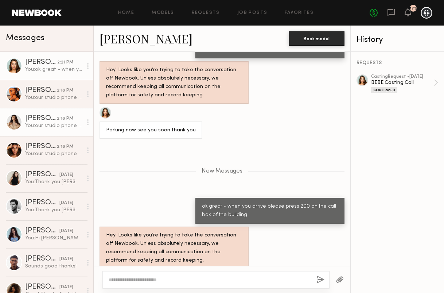
click at [48, 115] on link "Jenn L. 2:18 PM You: our studio phone number if you need to call or have questi…" at bounding box center [46, 122] width 93 height 28
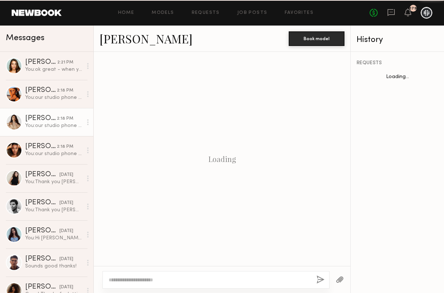
scroll to position [404, 0]
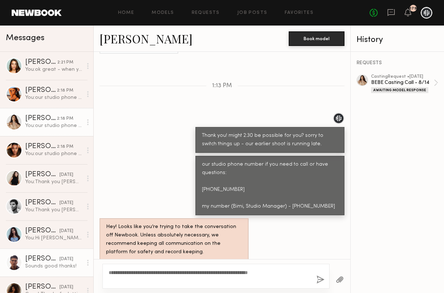
drag, startPoint x: 137, startPoint y: 271, endPoint x: 77, endPoint y: 266, distance: 59.8
click at [77, 266] on div "Messages Shelby M. 2:21 PM You: ok great - when you arrive please press 200 on …" at bounding box center [222, 159] width 444 height 267
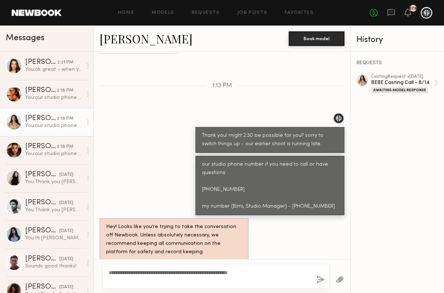
type textarea "**********"
click at [316, 280] on div "**********" at bounding box center [216, 276] width 227 height 25
click at [317, 278] on button "button" at bounding box center [321, 279] width 8 height 9
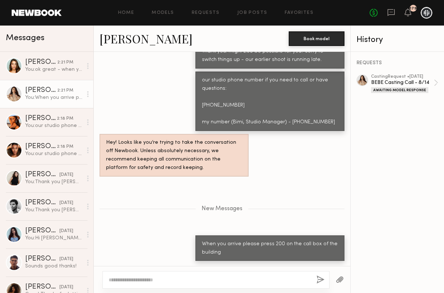
scroll to position [534, 0]
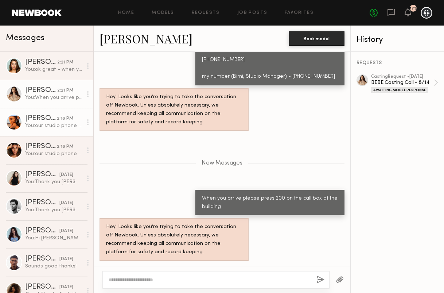
click at [49, 126] on div "You: our studio phone number if you need to call or have questions: 562-269-011…" at bounding box center [53, 125] width 57 height 7
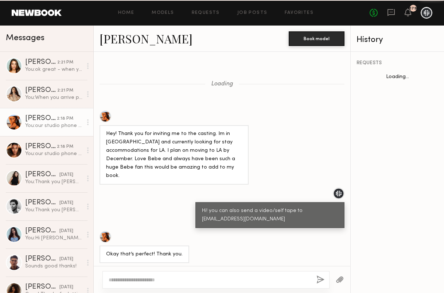
scroll to position [1070, 0]
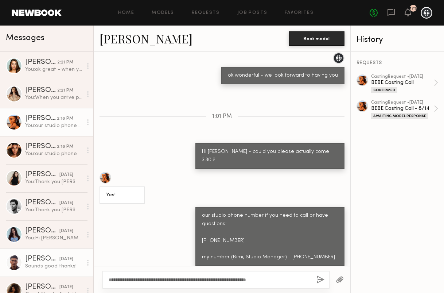
drag, startPoint x: 134, startPoint y: 279, endPoint x: 79, endPoint y: 267, distance: 56.0
click at [79, 267] on div "Messages Shelby M. 2:21 PM You: ok great - when you arrive please press 200 on …" at bounding box center [222, 159] width 444 height 267
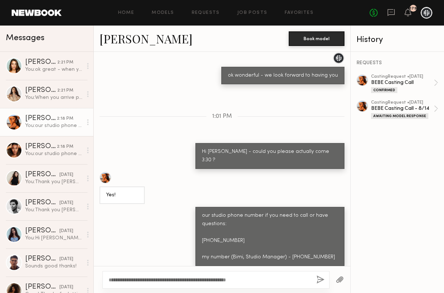
type textarea "**********"
click at [318, 277] on button "button" at bounding box center [321, 279] width 8 height 9
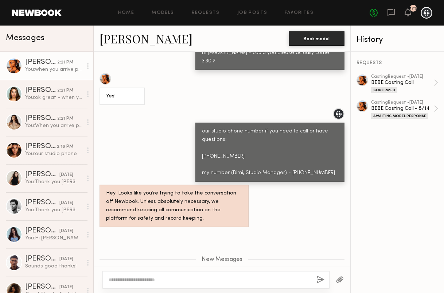
scroll to position [1214, 0]
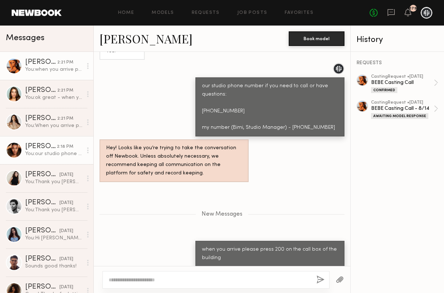
click at [62, 149] on div "2:18 PM" at bounding box center [65, 146] width 16 height 7
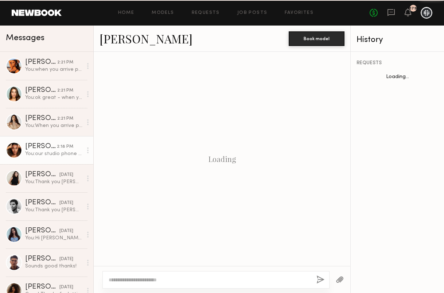
scroll to position [534, 0]
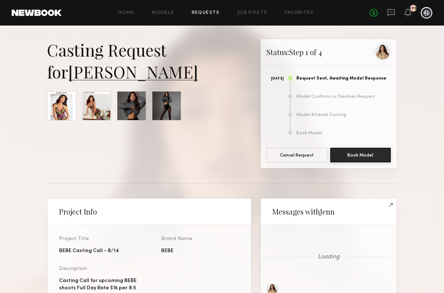
scroll to position [942, 0]
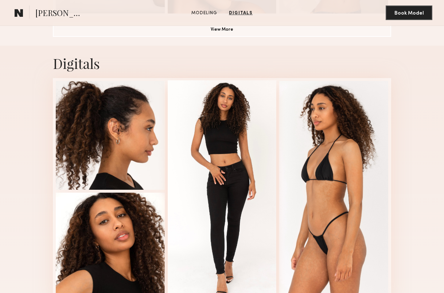
scroll to position [632, 0]
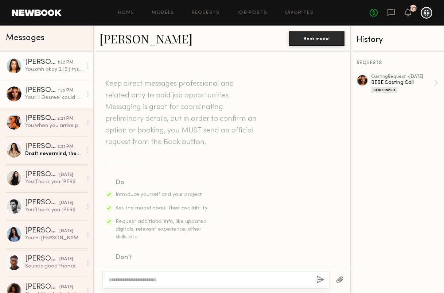
scroll to position [882, 0]
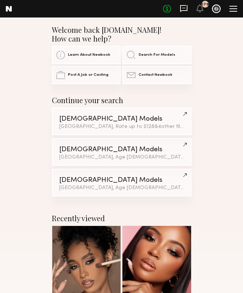
click at [185, 8] on icon at bounding box center [183, 8] width 3 height 1
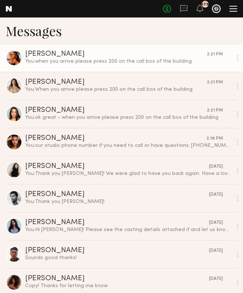
click at [88, 58] on div "You: when you arrive please press 200 on the call box of the building" at bounding box center [128, 61] width 206 height 7
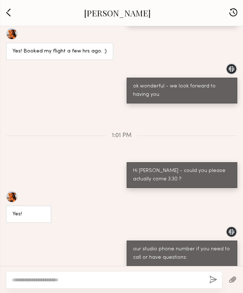
scroll to position [356, 0]
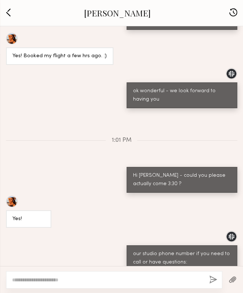
click at [6, 9] on button "button" at bounding box center [8, 13] width 9 height 10
